Goal: Transaction & Acquisition: Purchase product/service

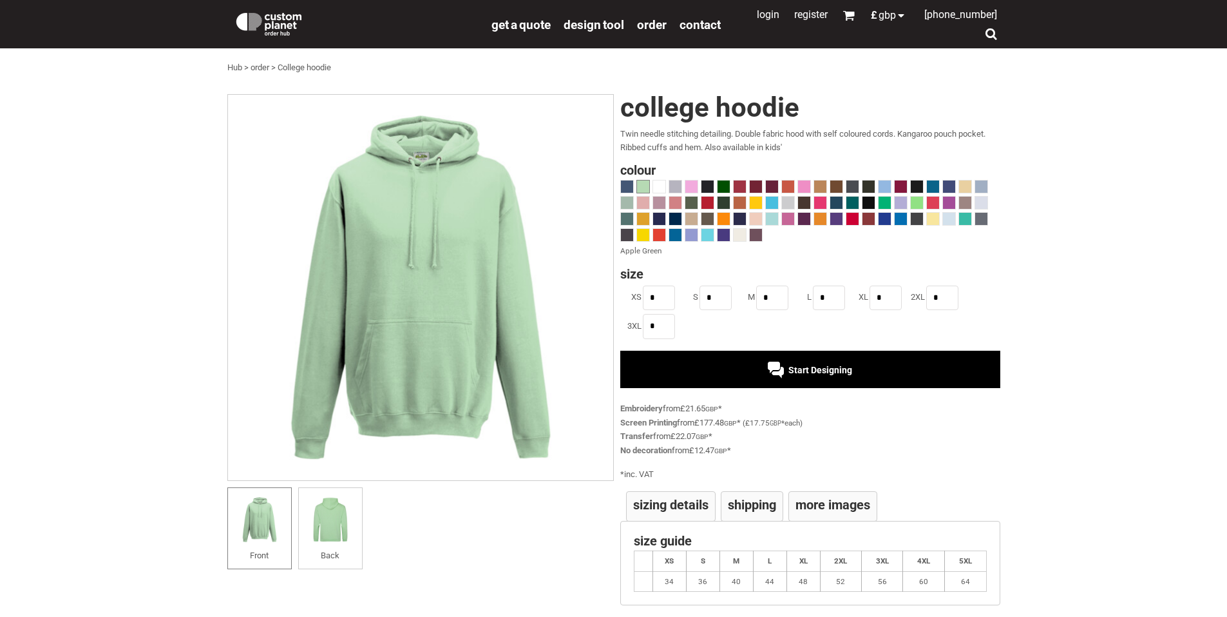
scroll to position [119, 0]
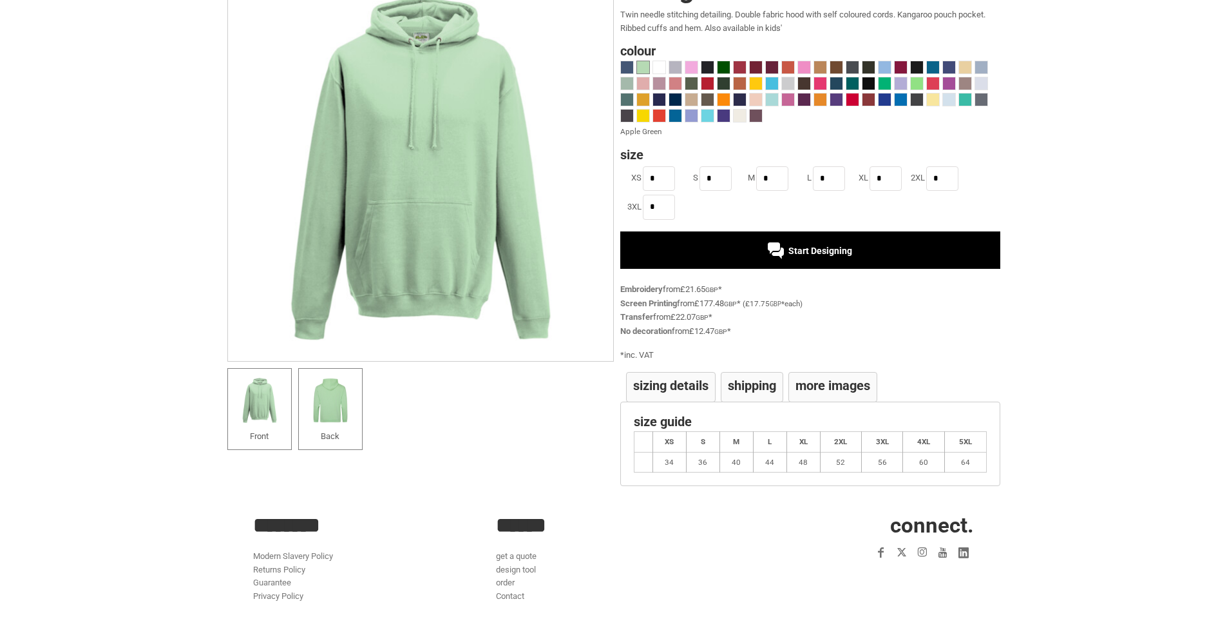
click at [312, 416] on img at bounding box center [330, 400] width 50 height 50
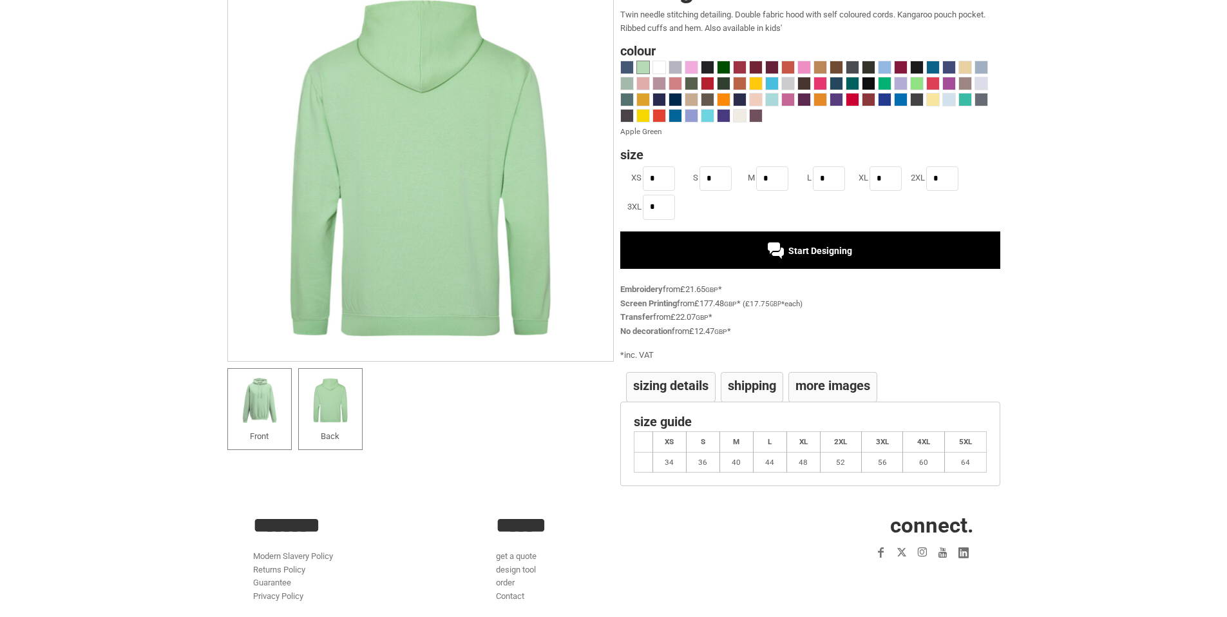
click at [249, 398] on img at bounding box center [260, 400] width 50 height 50
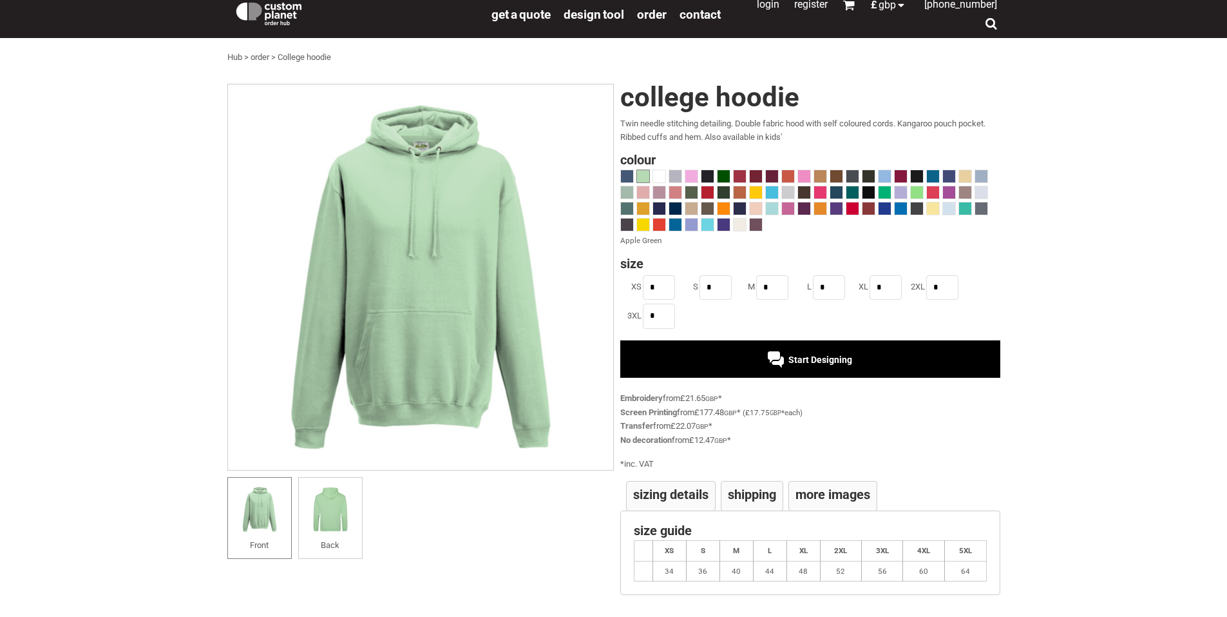
scroll to position [0, 0]
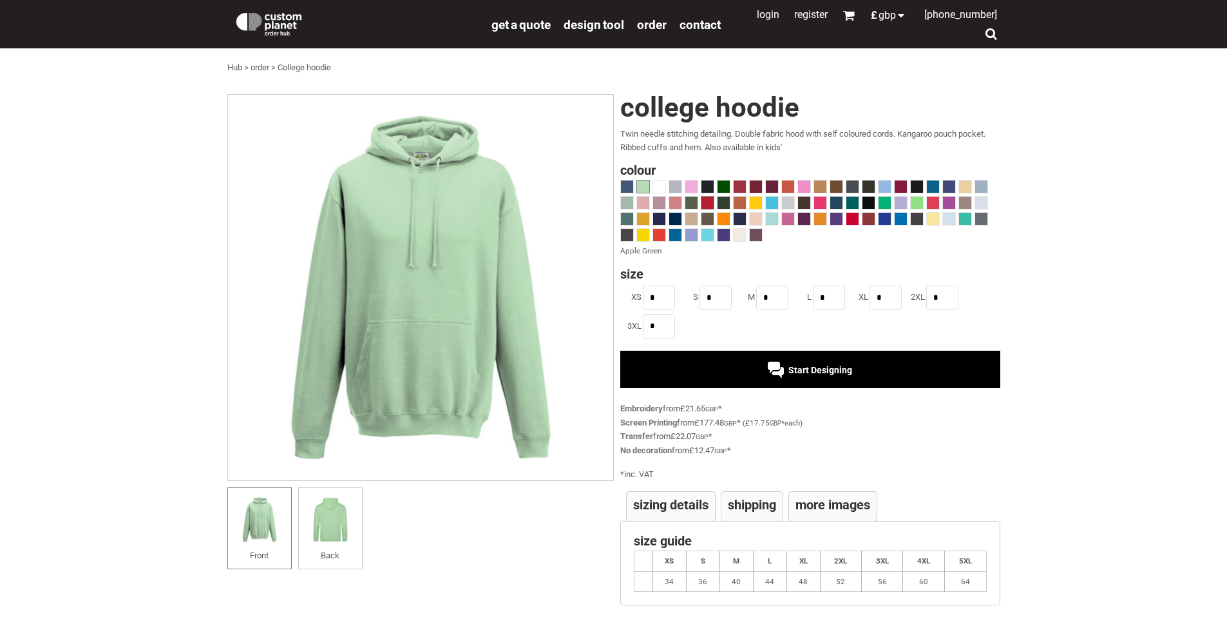
click at [712, 201] on span at bounding box center [708, 203] width 12 height 12
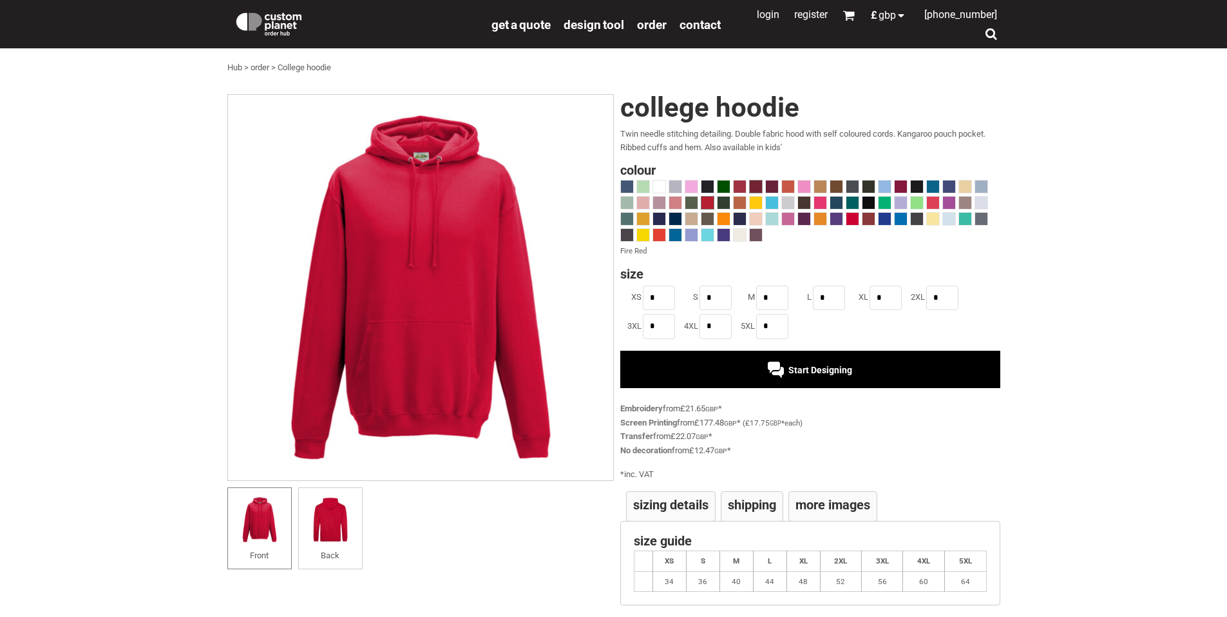
click at [753, 180] on div at bounding box center [756, 187] width 14 height 14
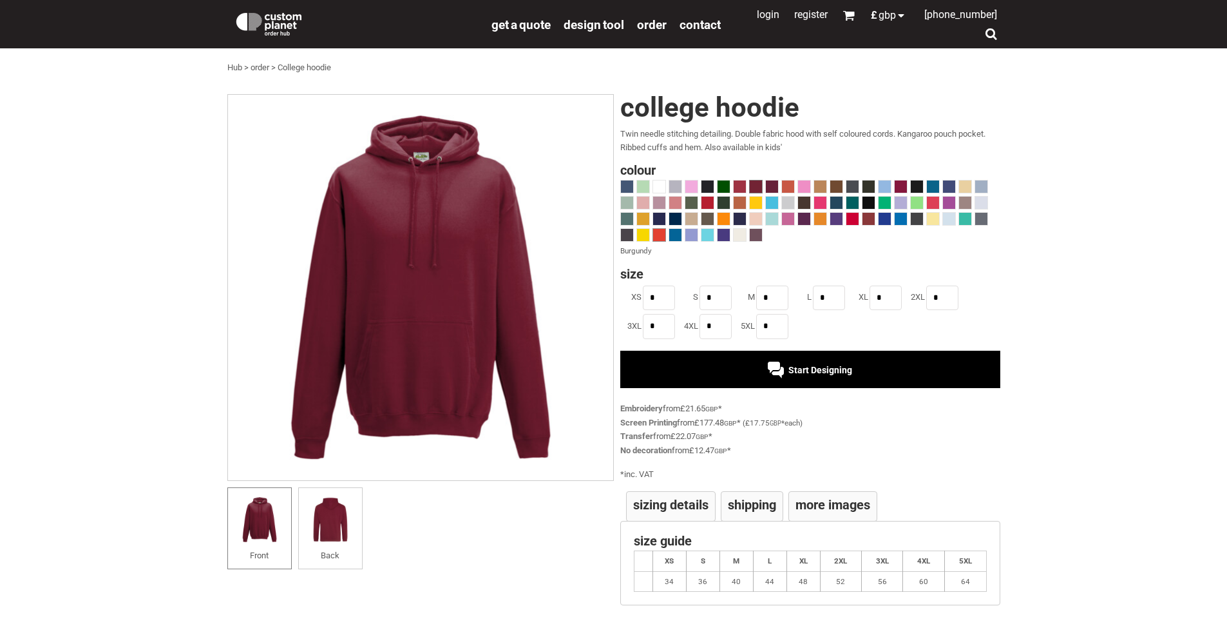
click at [664, 232] on span at bounding box center [659, 235] width 12 height 12
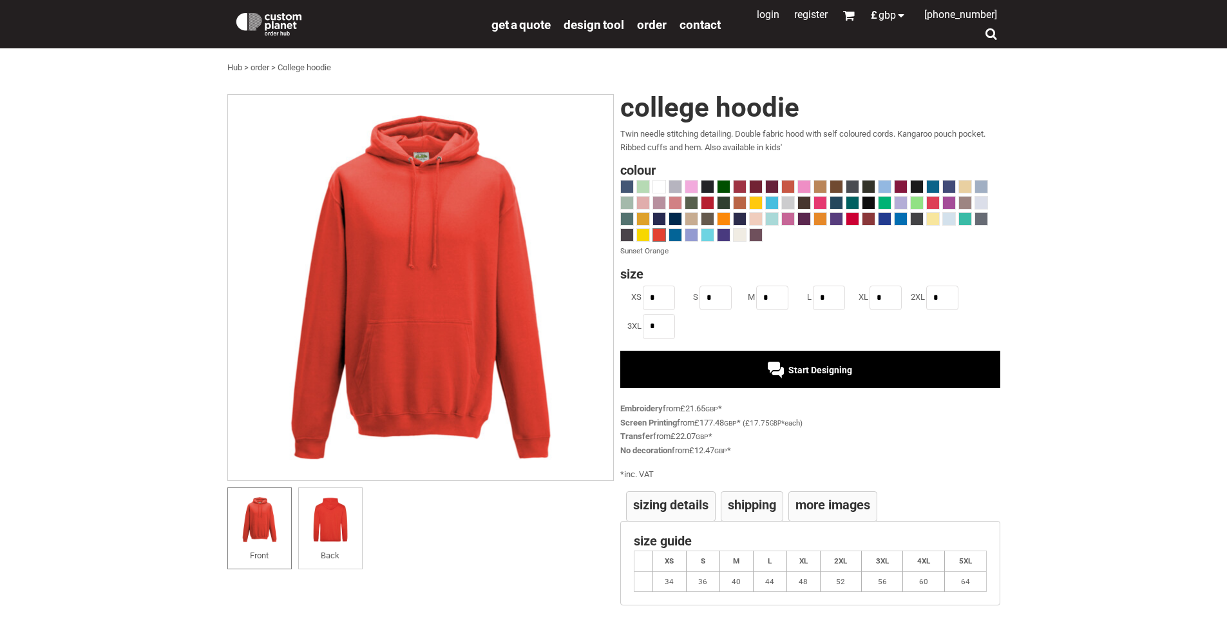
click at [477, 212] on img at bounding box center [420, 287] width 387 height 387
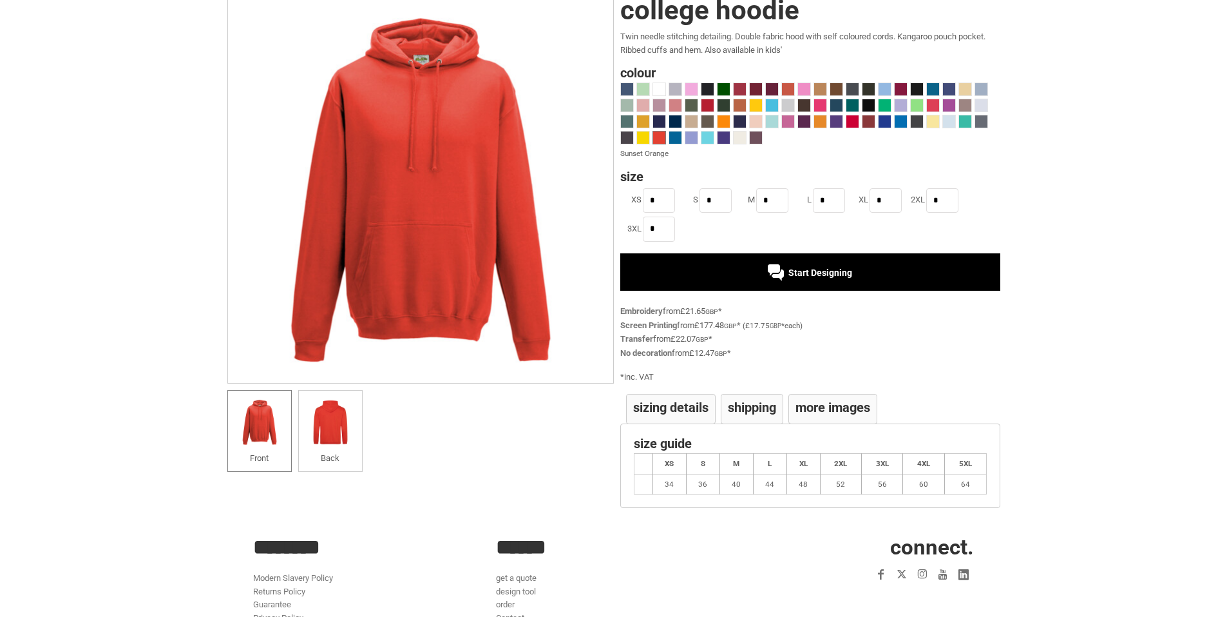
scroll to position [129, 0]
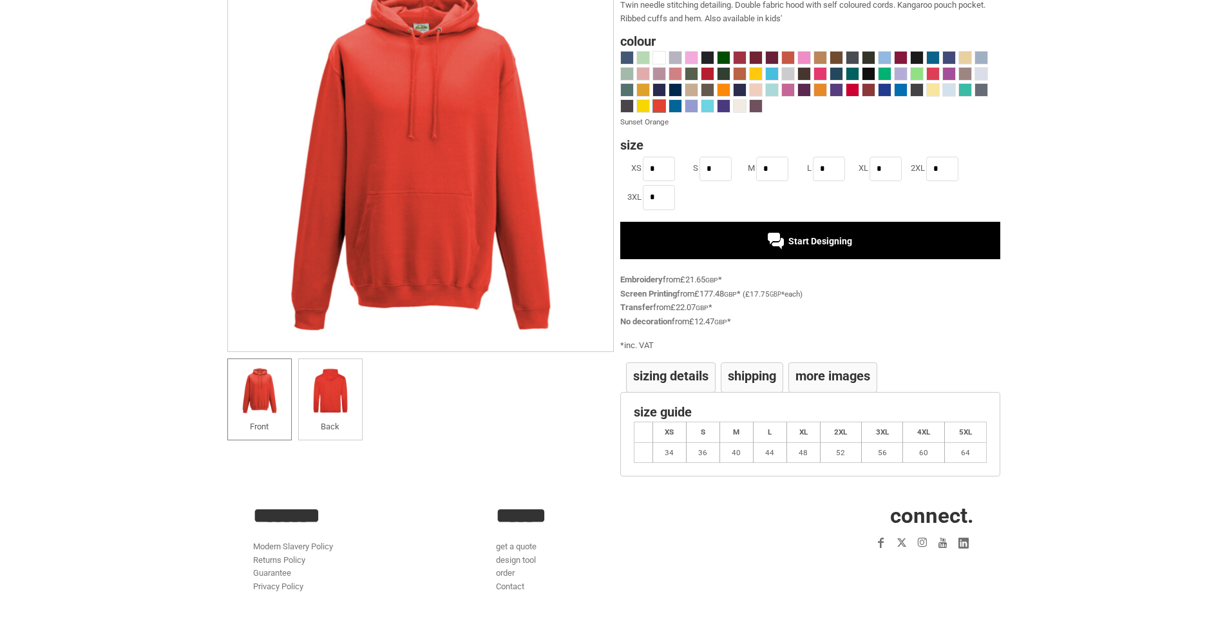
click at [740, 448] on td "40" at bounding box center [737, 452] width 34 height 21
click at [731, 431] on th "M" at bounding box center [737, 431] width 34 height 21
click at [731, 432] on th "M" at bounding box center [737, 431] width 34 height 21
click at [779, 170] on input "*" at bounding box center [772, 169] width 32 height 24
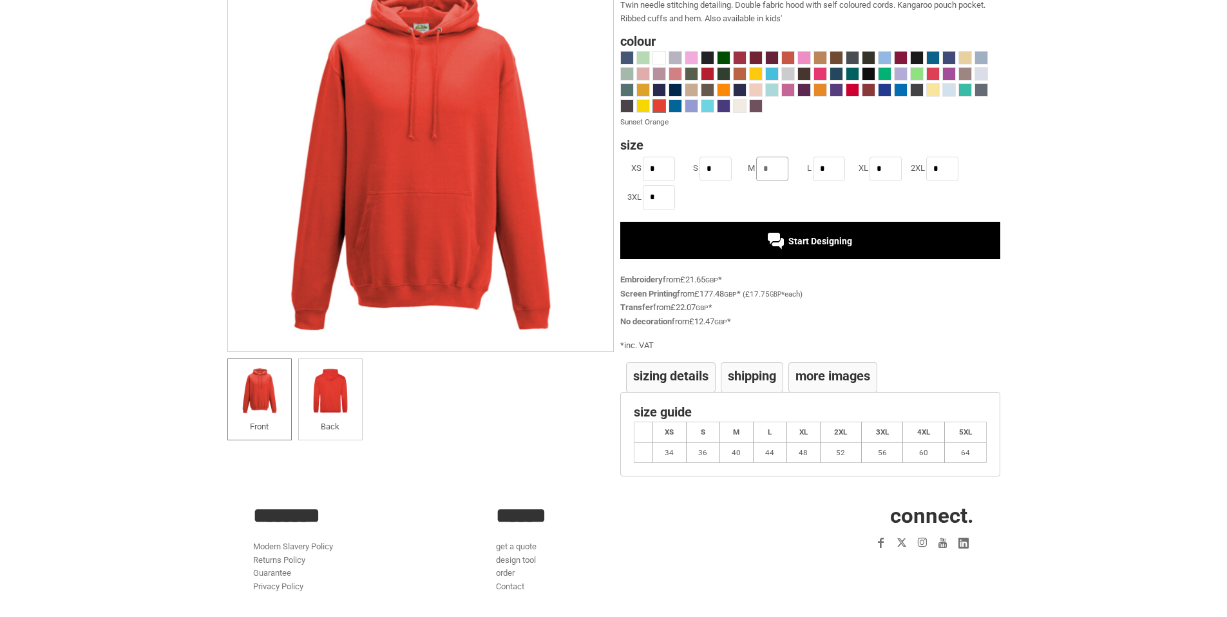
click at [779, 170] on input "*" at bounding box center [772, 169] width 32 height 24
type input "**"
click at [749, 223] on div "Start Designing" at bounding box center [810, 240] width 380 height 37
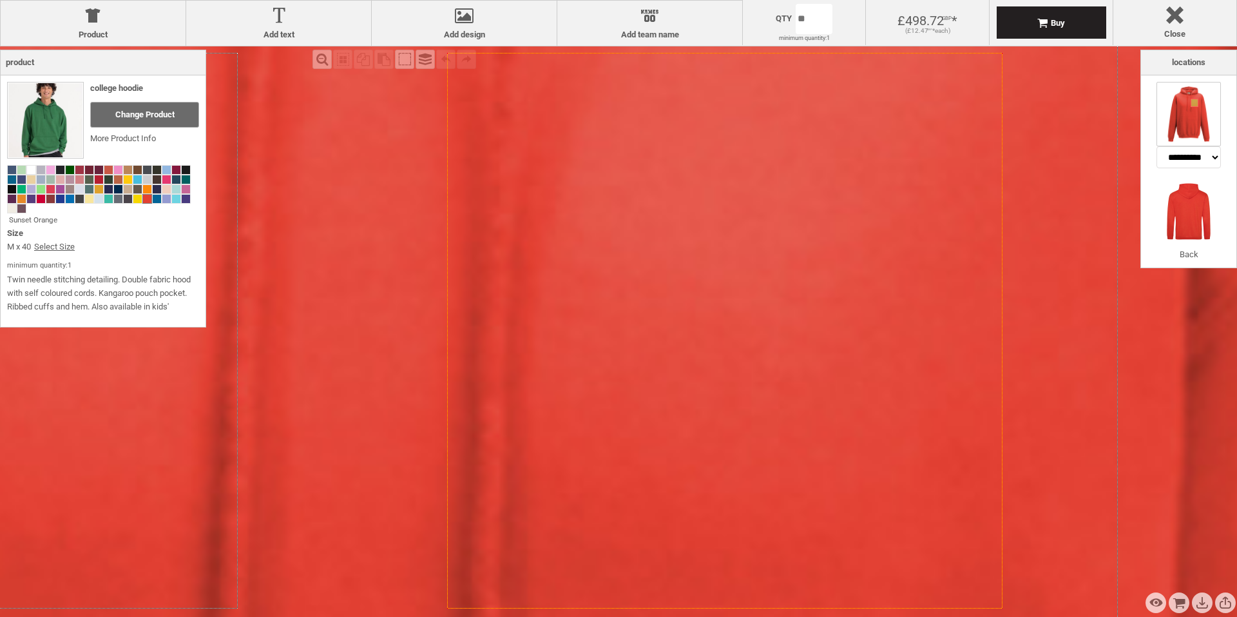
drag, startPoint x: 761, startPoint y: 209, endPoint x: 764, endPoint y: 215, distance: 7.2
click at [764, 215] on icon "Created with [PERSON_NAME] 2.1.2" at bounding box center [724, 330] width 555 height 555
drag, startPoint x: 764, startPoint y: 215, endPoint x: 758, endPoint y: 220, distance: 7.3
click at [760, 219] on icon "Created with [PERSON_NAME] 2.1.2" at bounding box center [724, 330] width 555 height 555
click at [756, 220] on icon "Created with [PERSON_NAME] 2.1.2" at bounding box center [724, 330] width 555 height 555
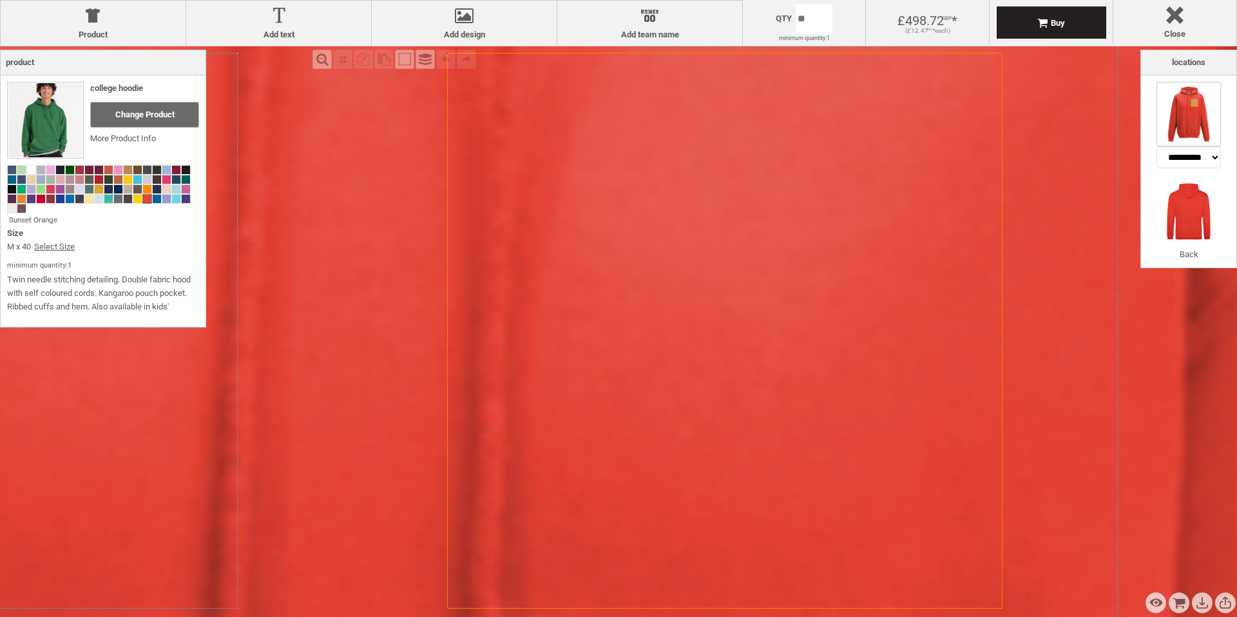
click at [752, 220] on icon "Created with [PERSON_NAME] 2.1.2" at bounding box center [724, 330] width 555 height 555
click at [271, 25] on div at bounding box center [279, 18] width 172 height 23
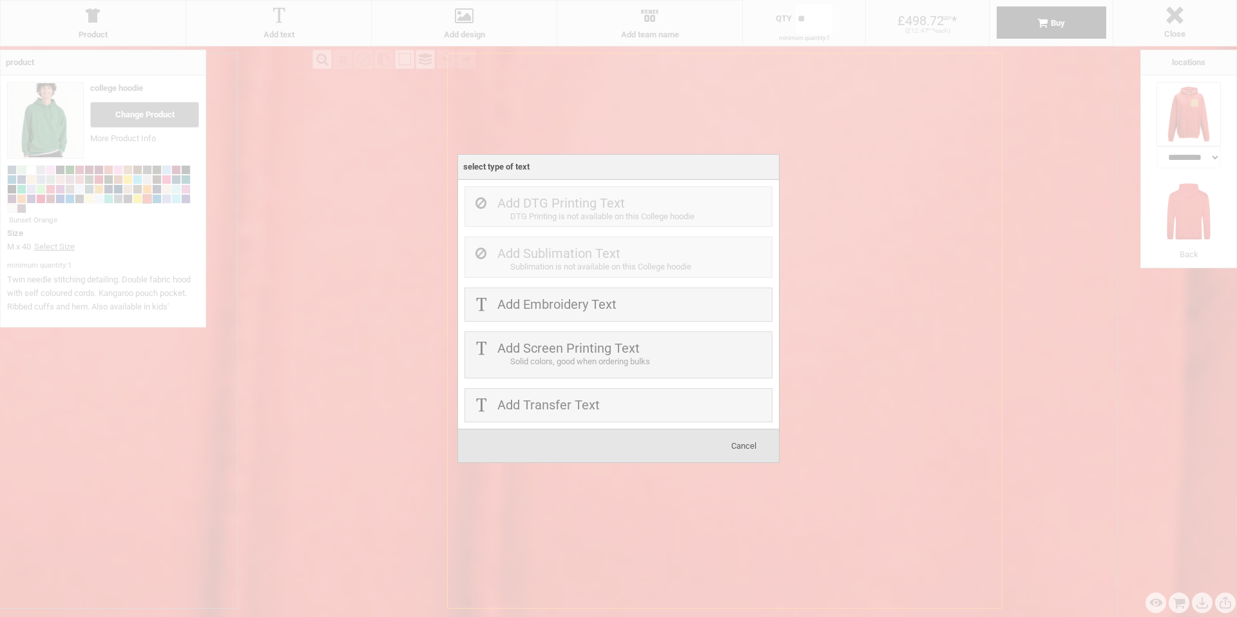
click at [628, 131] on div at bounding box center [618, 308] width 1237 height 617
click at [595, 304] on label "Add Embroidery Text" at bounding box center [556, 303] width 119 height 15
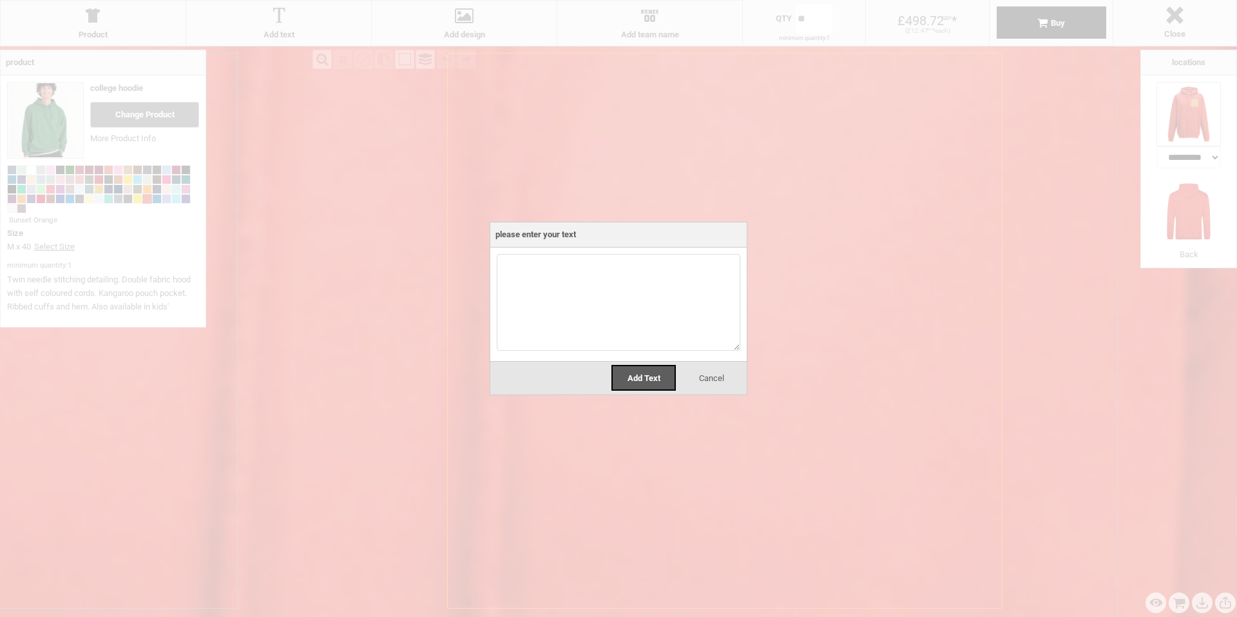
click at [711, 360] on div at bounding box center [618, 304] width 256 height 114
click at [711, 361] on div at bounding box center [618, 304] width 256 height 114
click at [720, 376] on span "Cancel" at bounding box center [711, 378] width 25 height 10
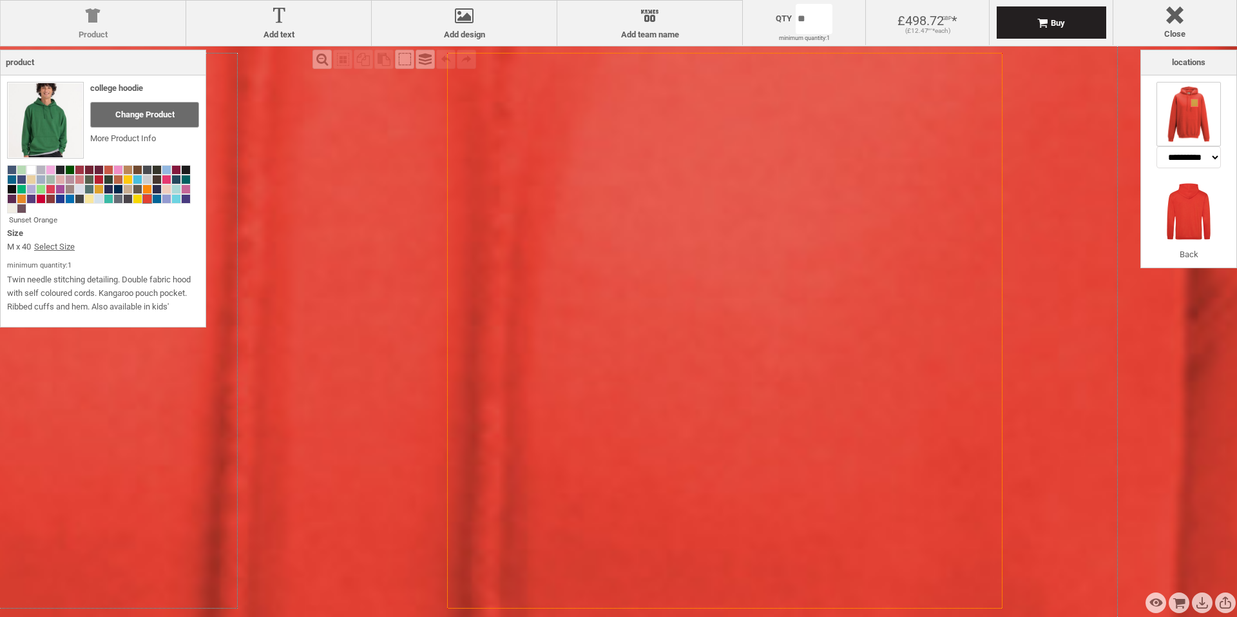
click at [97, 11] on div at bounding box center [93, 18] width 172 height 23
click at [100, 16] on div at bounding box center [93, 18] width 172 height 23
click at [158, 184] on div at bounding box center [157, 189] width 10 height 10
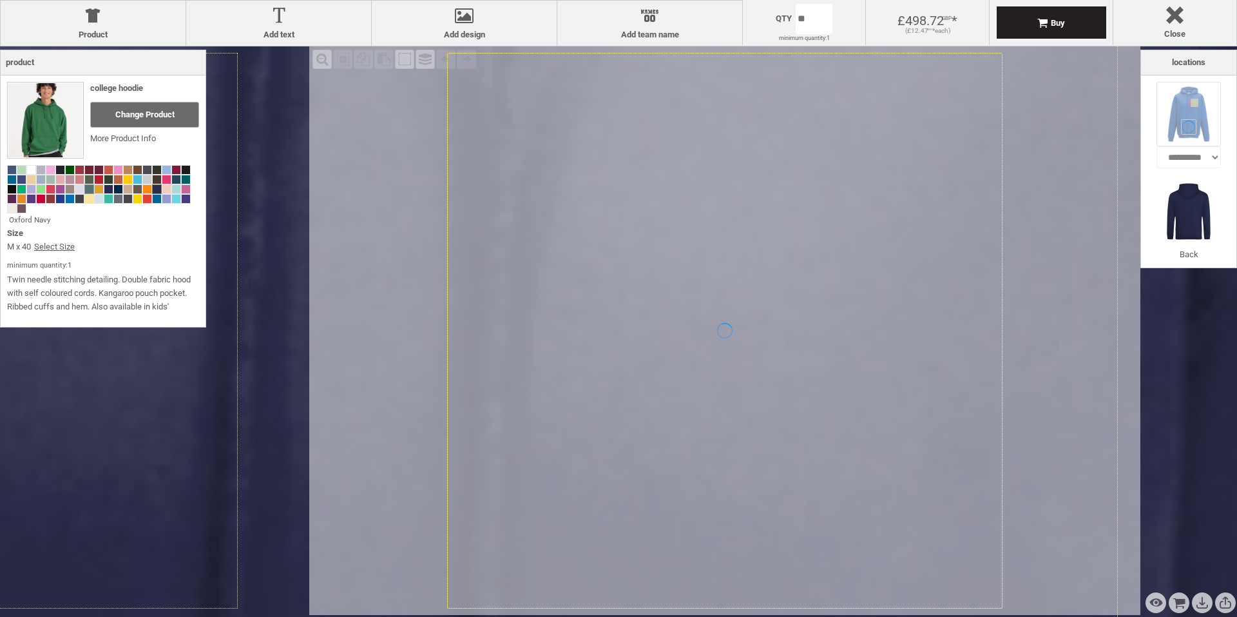
click at [91, 186] on span at bounding box center [89, 189] width 8 height 8
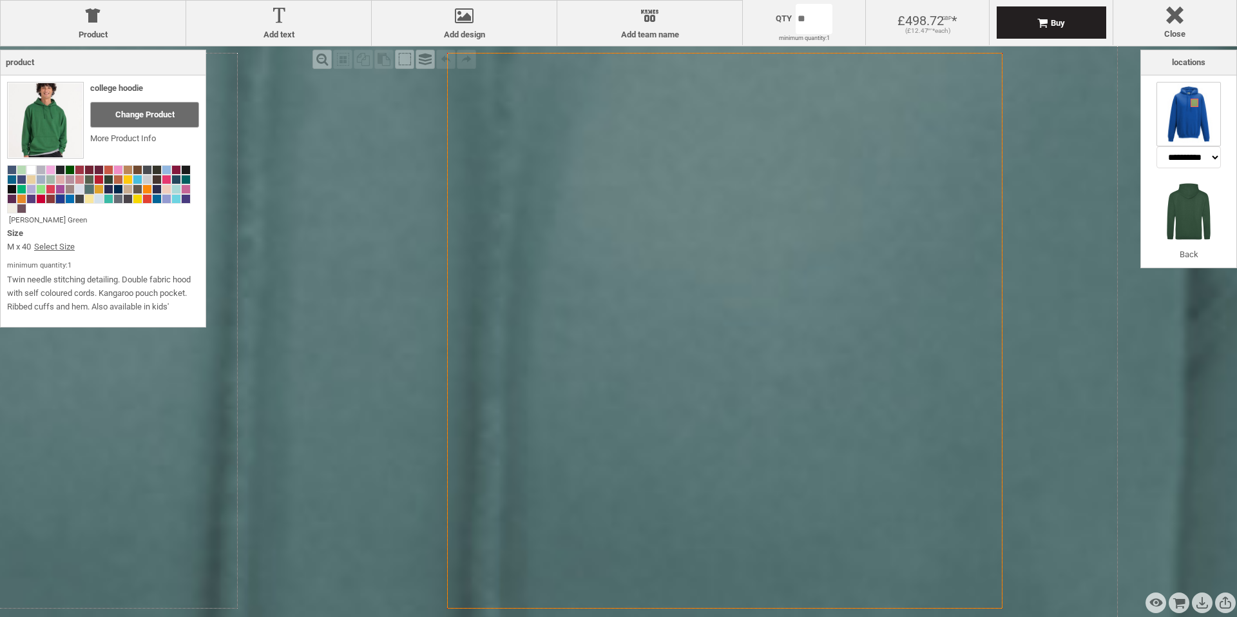
click at [59, 200] on span at bounding box center [60, 199] width 8 height 8
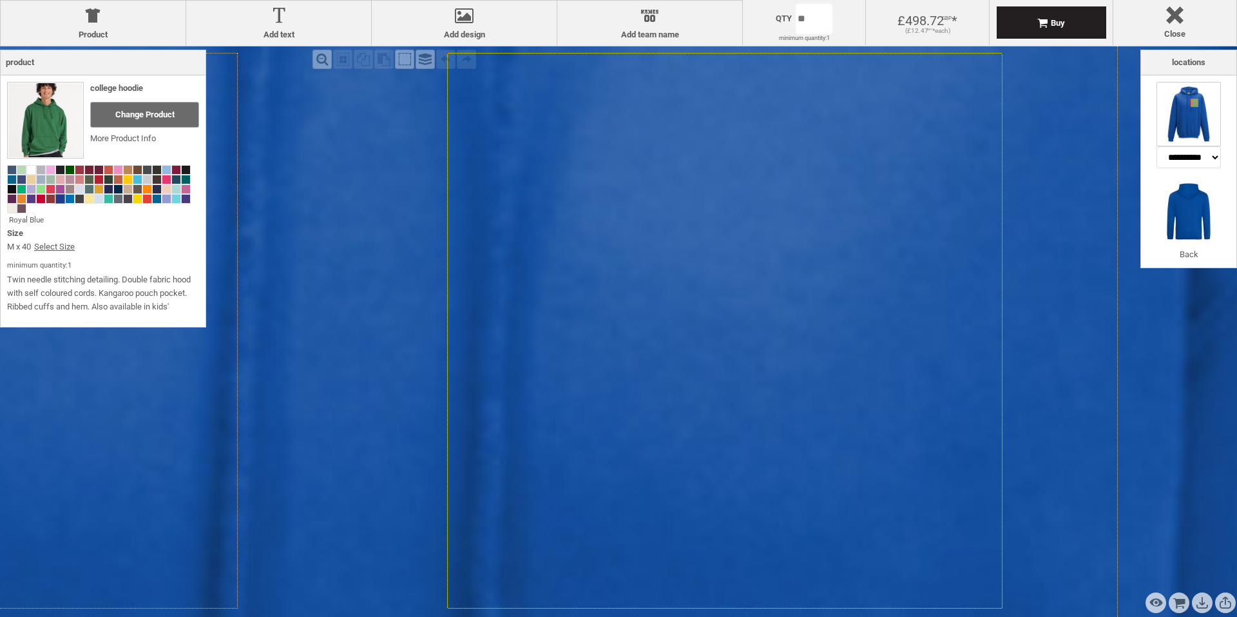
click at [760, 244] on icon "Created with [PERSON_NAME] 2.1.2" at bounding box center [724, 330] width 555 height 555
drag, startPoint x: 759, startPoint y: 242, endPoint x: 685, endPoint y: 221, distance: 77.1
click at [685, 221] on icon "Created with [PERSON_NAME] 2.1.2" at bounding box center [724, 330] width 555 height 555
click at [649, 18] on div at bounding box center [650, 18] width 172 height 23
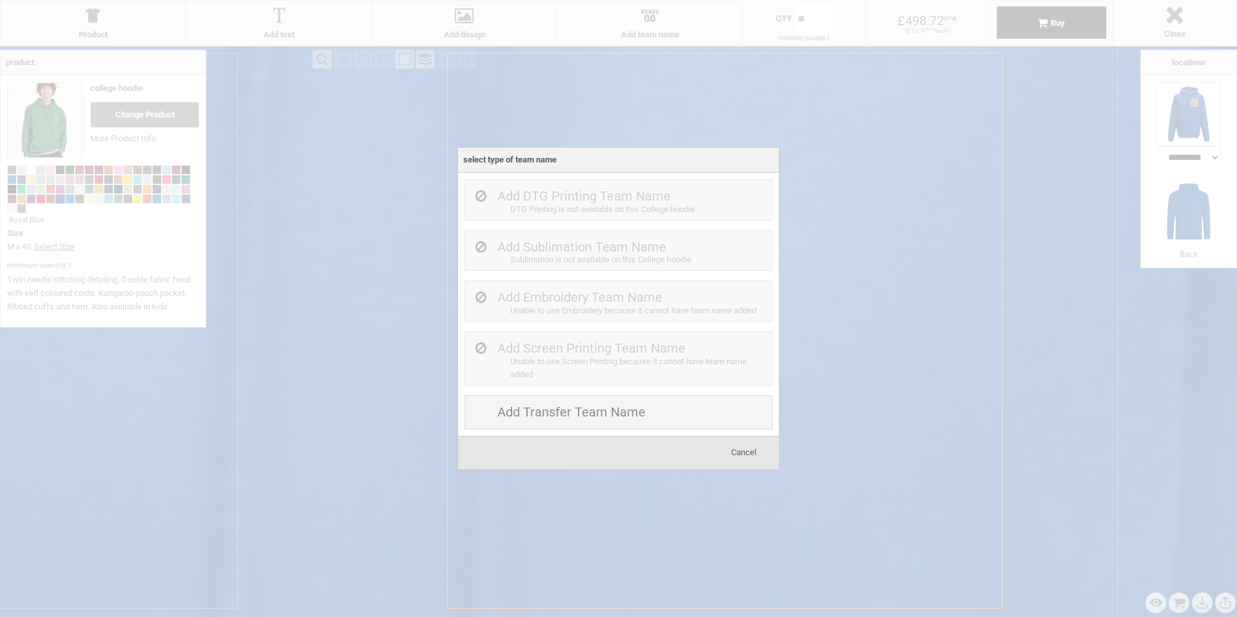
click at [593, 90] on div at bounding box center [618, 308] width 1237 height 617
